Goal: Obtain resource: Download file/media

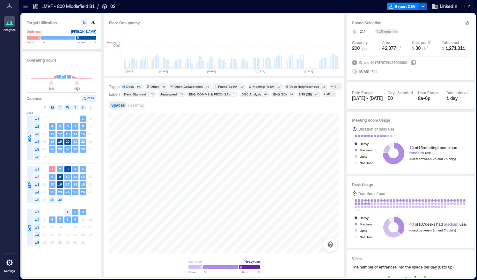
scroll to position [0, 1873]
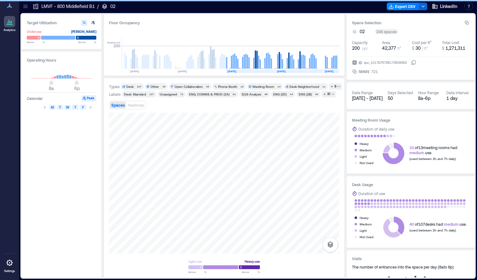
click at [29, 6] on div at bounding box center [25, 6] width 10 height 10
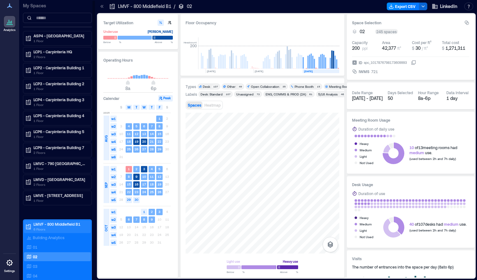
click at [55, 222] on p "LMVF - 800 Middlefield B1" at bounding box center [60, 223] width 54 height 5
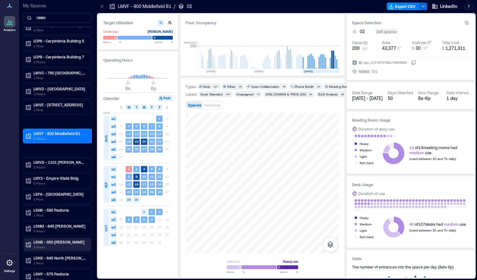
scroll to position [124, 0]
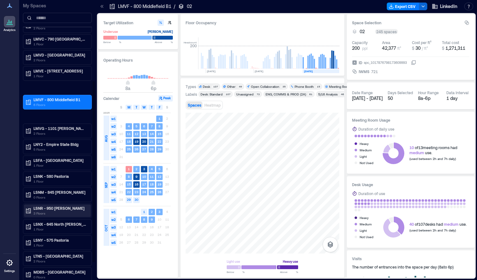
click at [32, 208] on div "LSNR - 950 [PERSON_NAME] 3 Floors" at bounding box center [56, 210] width 62 height 10
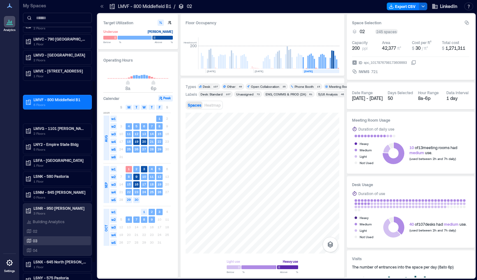
click at [38, 237] on div "03" at bounding box center [56, 240] width 62 height 6
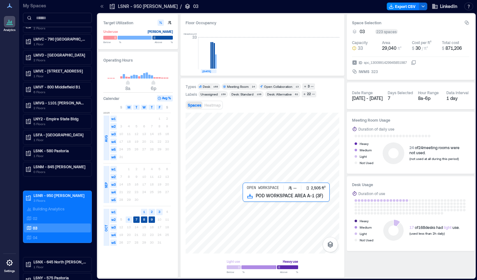
click at [283, 200] on div at bounding box center [263, 183] width 154 height 141
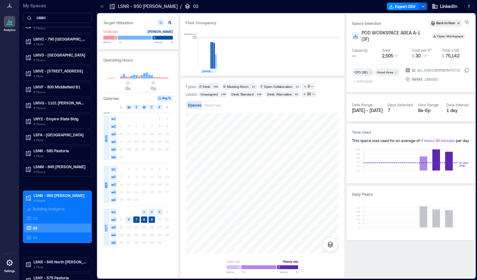
click at [425, 6] on icon "button" at bounding box center [422, 6] width 5 height 5
click at [411, 5] on button "Export CSV" at bounding box center [403, 7] width 33 height 8
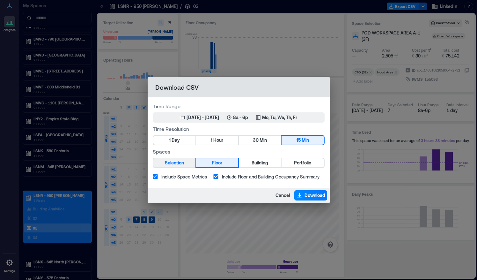
click at [181, 164] on span "Selection" at bounding box center [174, 163] width 19 height 8
click at [179, 143] on span "Day" at bounding box center [176, 140] width 8 height 8
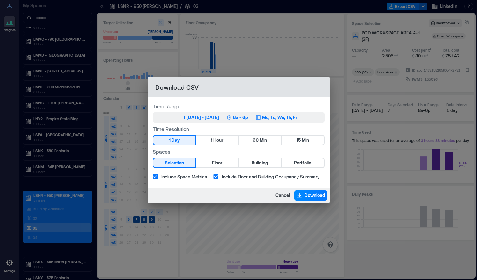
click at [229, 121] on div "Oct 1, 2025 - [DATE] 8a - 6p Mo, Tu, We, Th, Fr" at bounding box center [238, 117] width 117 height 6
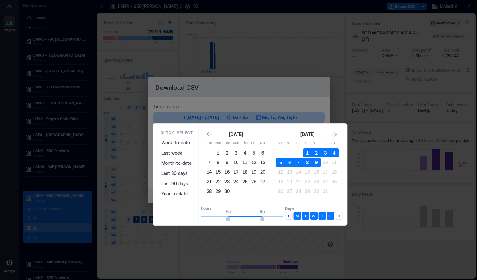
click at [314, 162] on button "9" at bounding box center [316, 162] width 9 height 9
click at [272, 135] on div "[DATE] Sun Mon Tue Wed Thu Fri Sat 1 2 3 4 5 6 7 8 9 10 11 12 13 14 15 16 17 18…" at bounding box center [272, 163] width 134 height 66
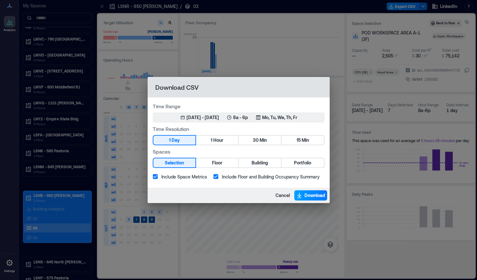
click at [315, 191] on button "Download" at bounding box center [310, 195] width 33 height 10
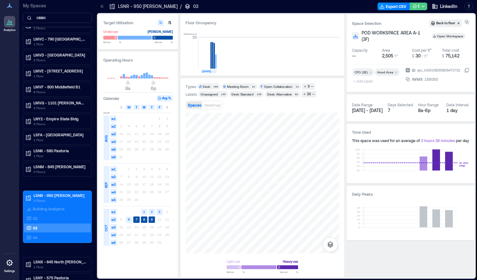
click at [423, 6] on polyline "button" at bounding box center [423, 6] width 3 height 1
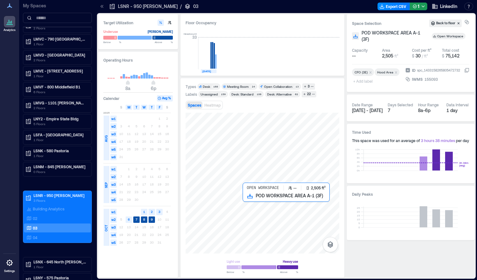
click at [250, 213] on div at bounding box center [263, 183] width 154 height 141
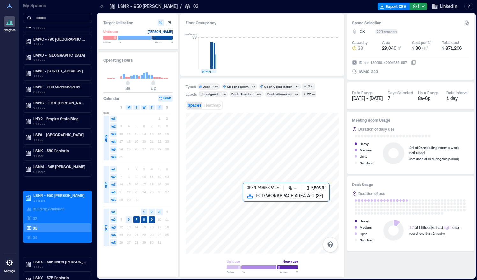
click at [250, 213] on div at bounding box center [263, 183] width 154 height 141
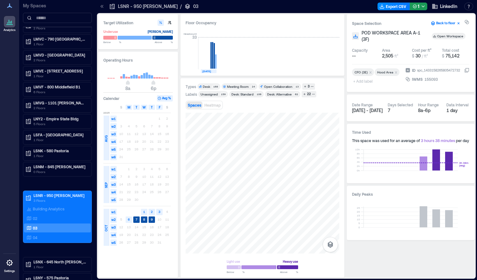
click at [450, 23] on button "Back to floor" at bounding box center [445, 23] width 33 height 8
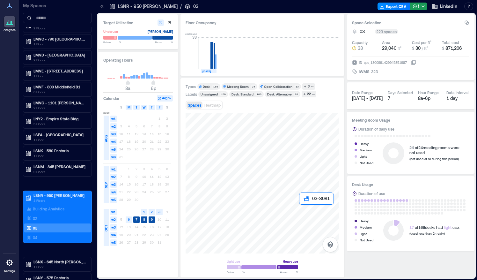
click at [303, 208] on div at bounding box center [263, 183] width 154 height 141
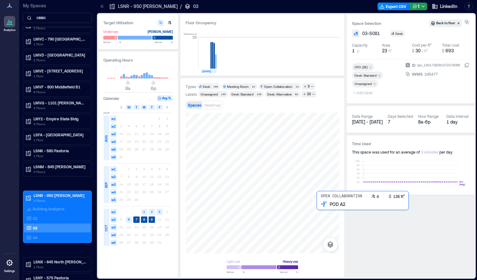
click at [320, 210] on div at bounding box center [263, 183] width 154 height 141
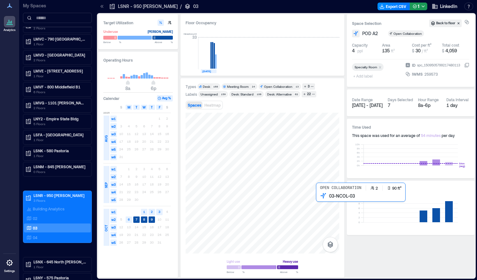
click at [322, 198] on div at bounding box center [263, 183] width 154 height 141
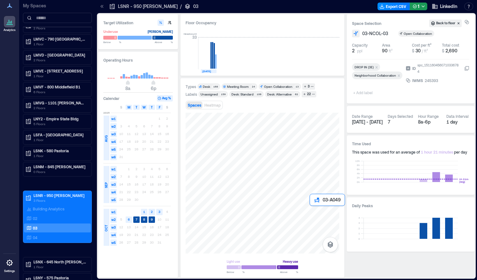
click at [310, 210] on div at bounding box center [263, 183] width 154 height 141
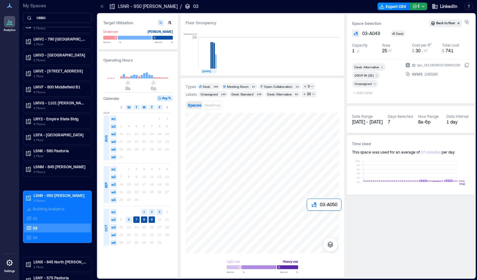
click at [307, 212] on div at bounding box center [263, 183] width 154 height 141
click at [307, 208] on div at bounding box center [263, 183] width 154 height 141
click at [307, 204] on div at bounding box center [263, 183] width 154 height 141
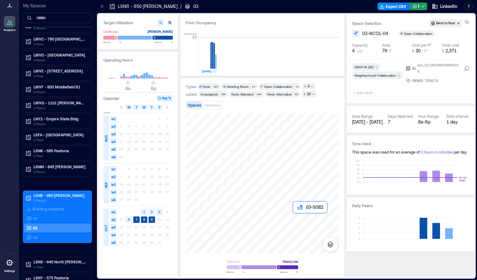
click at [296, 216] on div at bounding box center [263, 183] width 154 height 141
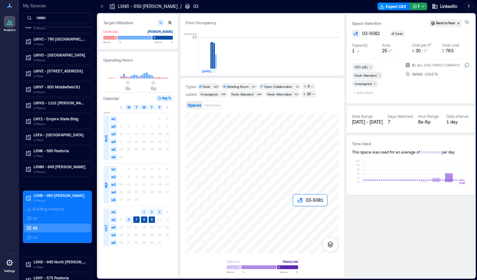
click at [296, 210] on div at bounding box center [263, 183] width 154 height 141
click at [293, 204] on div at bounding box center [263, 183] width 154 height 141
click at [295, 199] on div at bounding box center [263, 183] width 154 height 141
click at [291, 198] on div at bounding box center [263, 183] width 154 height 141
click at [289, 204] on div at bounding box center [263, 183] width 154 height 141
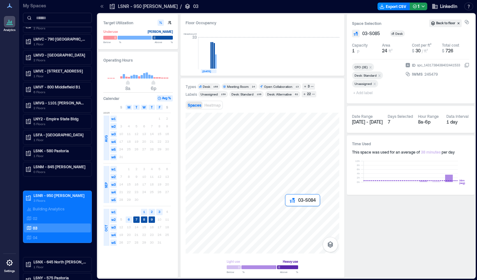
click at [289, 208] on div at bounding box center [263, 183] width 154 height 141
click at [289, 219] on div at bounding box center [263, 183] width 154 height 141
click at [268, 218] on div at bounding box center [263, 183] width 154 height 141
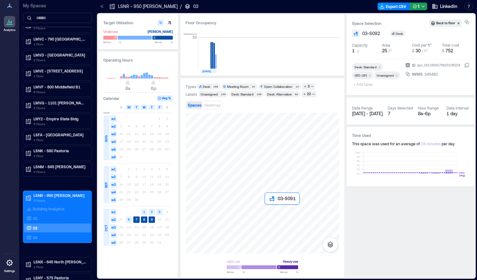
click at [267, 208] on div at bounding box center [263, 183] width 154 height 141
click at [258, 210] on div at bounding box center [263, 183] width 154 height 141
click at [263, 217] on div at bounding box center [263, 183] width 154 height 141
click at [248, 214] on div at bounding box center [263, 183] width 154 height 141
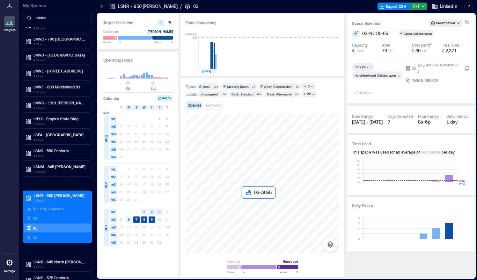
click at [245, 201] on div at bounding box center [263, 183] width 154 height 141
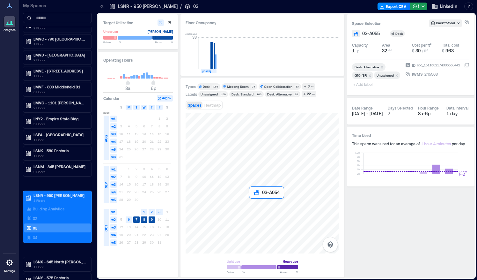
click at [255, 201] on div at bounding box center [263, 183] width 154 height 141
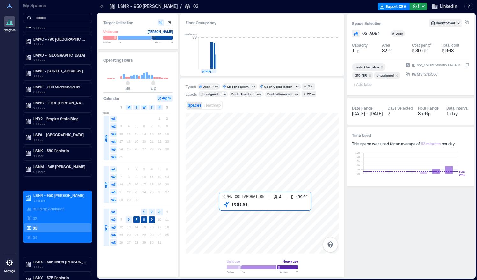
click at [227, 212] on div at bounding box center [263, 183] width 154 height 141
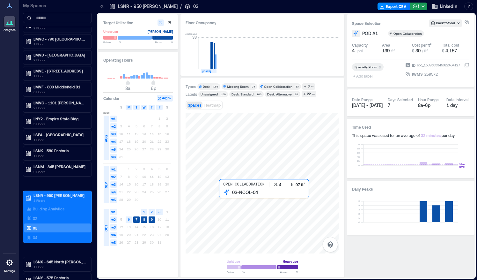
click at [225, 198] on div at bounding box center [263, 183] width 154 height 141
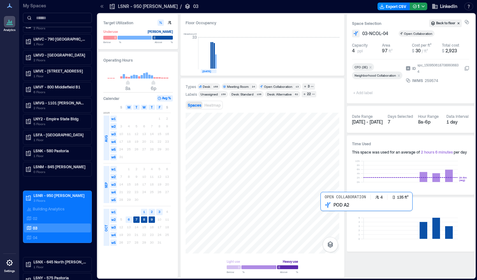
click at [326, 212] on div at bounding box center [263, 183] width 154 height 141
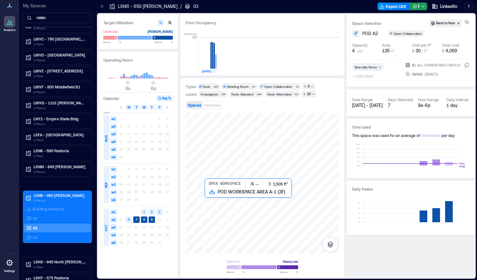
click at [280, 207] on div at bounding box center [263, 183] width 154 height 141
